Goal: Navigation & Orientation: Find specific page/section

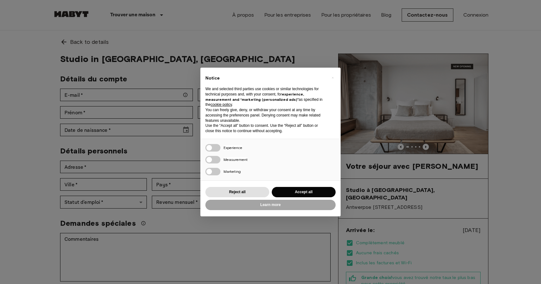
click at [347, 78] on div "× Notice We and selected third parties use cookies or similar technologies for …" at bounding box center [270, 142] width 541 height 284
drag, startPoint x: 331, startPoint y: 69, endPoint x: 329, endPoint y: 73, distance: 4.0
click at [331, 69] on div "Notice We and selected third parties use cookies or similar technologies for te…" at bounding box center [270, 103] width 140 height 71
click at [304, 190] on button "Accept all" at bounding box center [304, 192] width 64 height 10
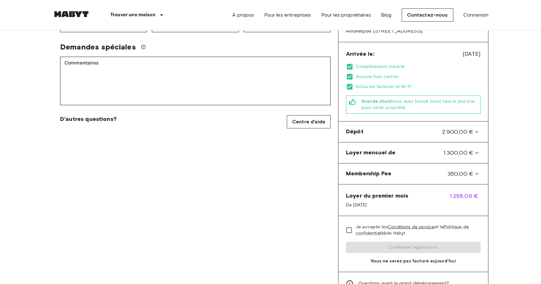
scroll to position [220, 0]
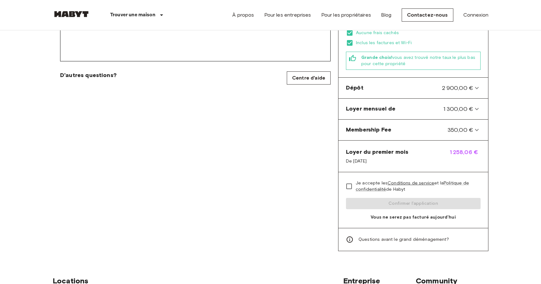
click at [81, 12] on img at bounding box center [72, 14] width 38 height 6
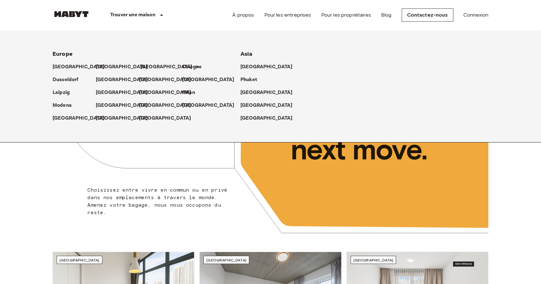
click at [158, 67] on p "[GEOGRAPHIC_DATA]" at bounding box center [166, 67] width 52 height 8
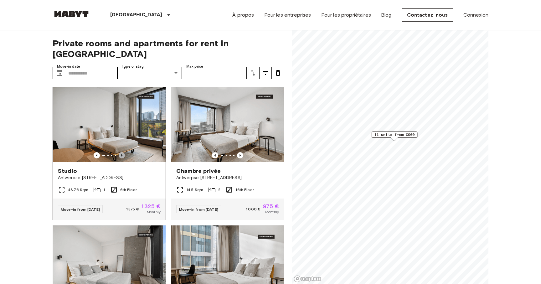
click at [124, 152] on icon "Previous image" at bounding box center [122, 155] width 6 height 6
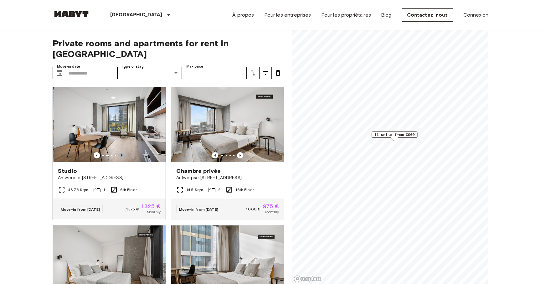
click at [124, 152] on icon "Previous image" at bounding box center [122, 155] width 6 height 6
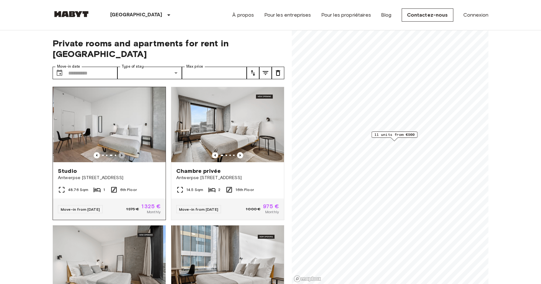
click at [124, 152] on icon "Previous image" at bounding box center [122, 155] width 6 height 6
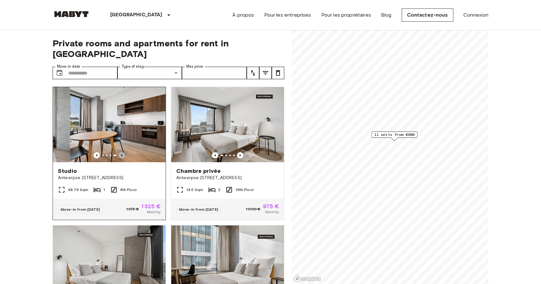
click at [124, 152] on icon "Previous image" at bounding box center [122, 155] width 6 height 6
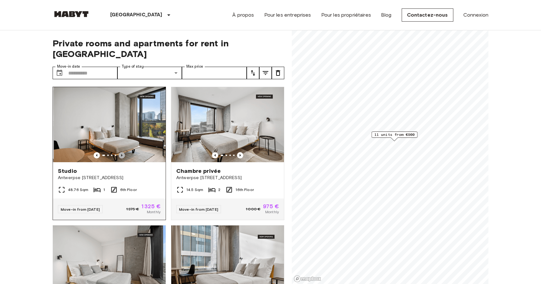
click at [124, 152] on icon "Previous image" at bounding box center [122, 155] width 6 height 6
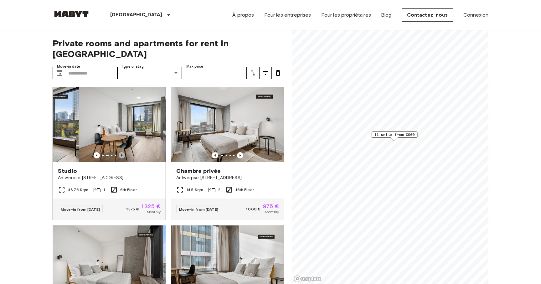
click at [124, 152] on icon "Previous image" at bounding box center [122, 155] width 6 height 6
